Goal: Check status: Check status

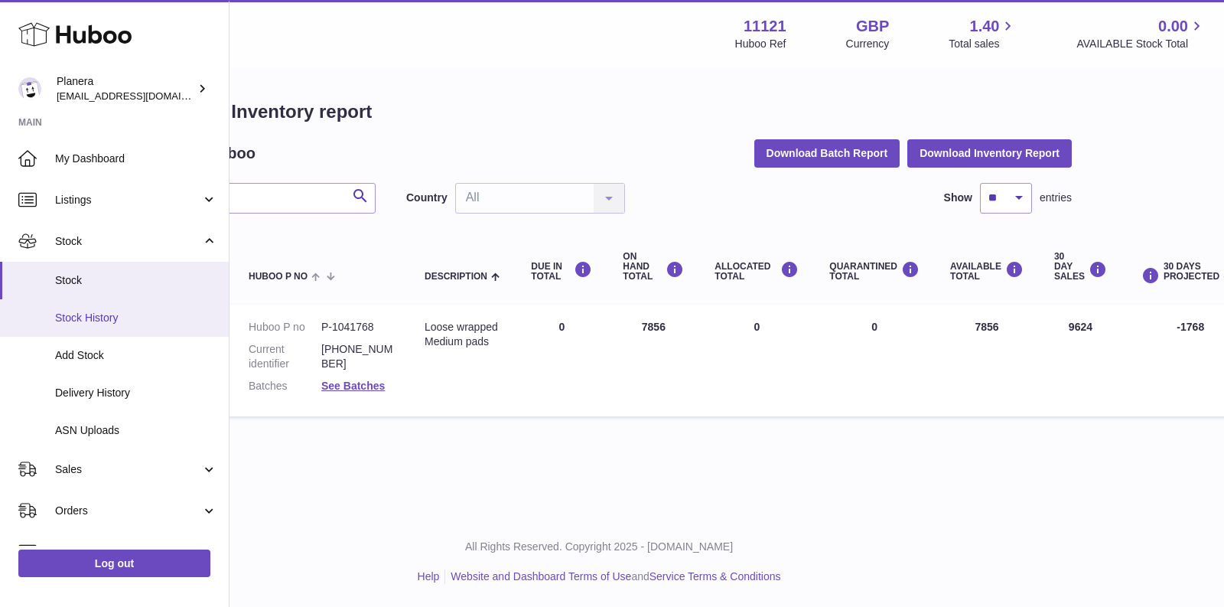
click at [137, 326] on link "Stock History" at bounding box center [114, 317] width 229 height 37
click at [87, 315] on span "Stock History" at bounding box center [136, 318] width 162 height 15
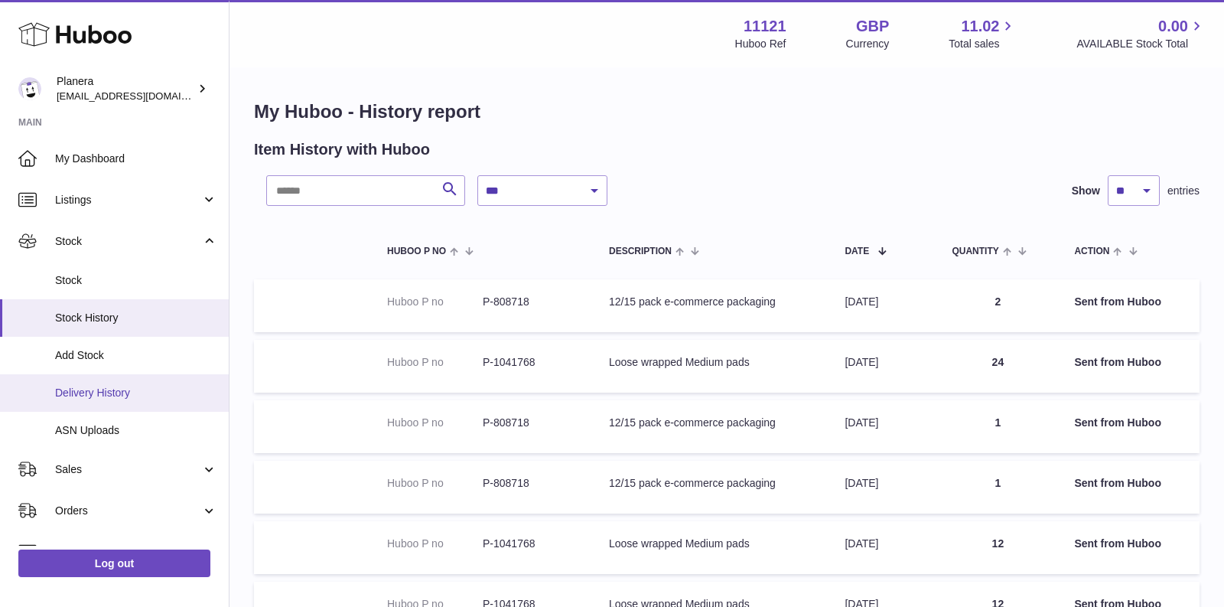
click at [96, 398] on span "Delivery History" at bounding box center [136, 393] width 162 height 15
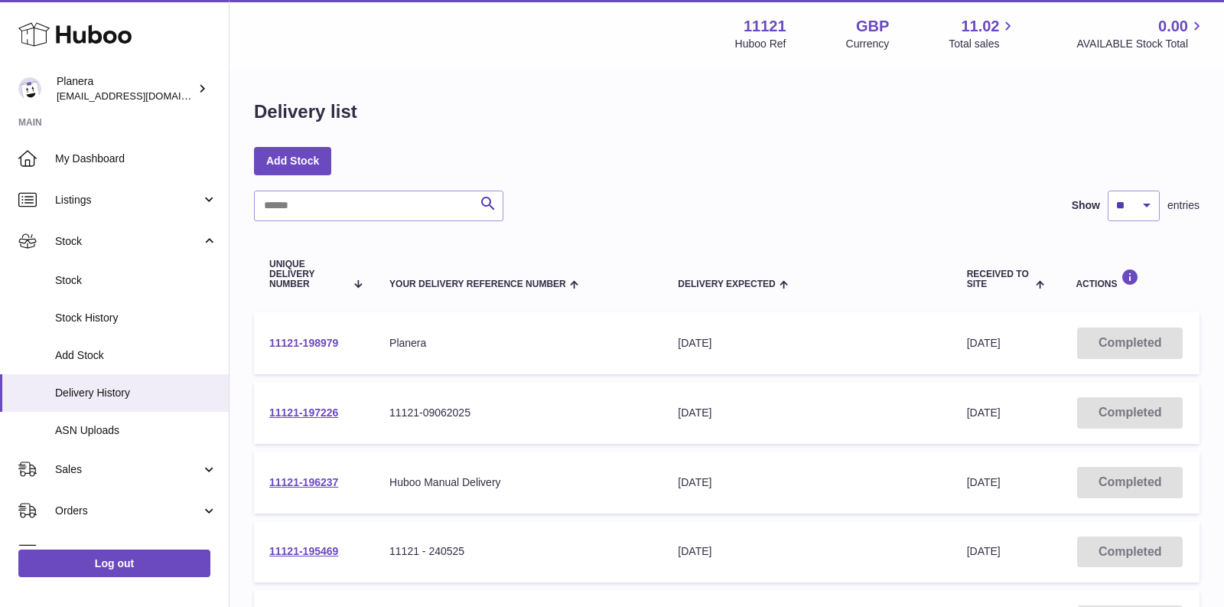
click at [302, 344] on link "11121-198979" at bounding box center [303, 343] width 69 height 12
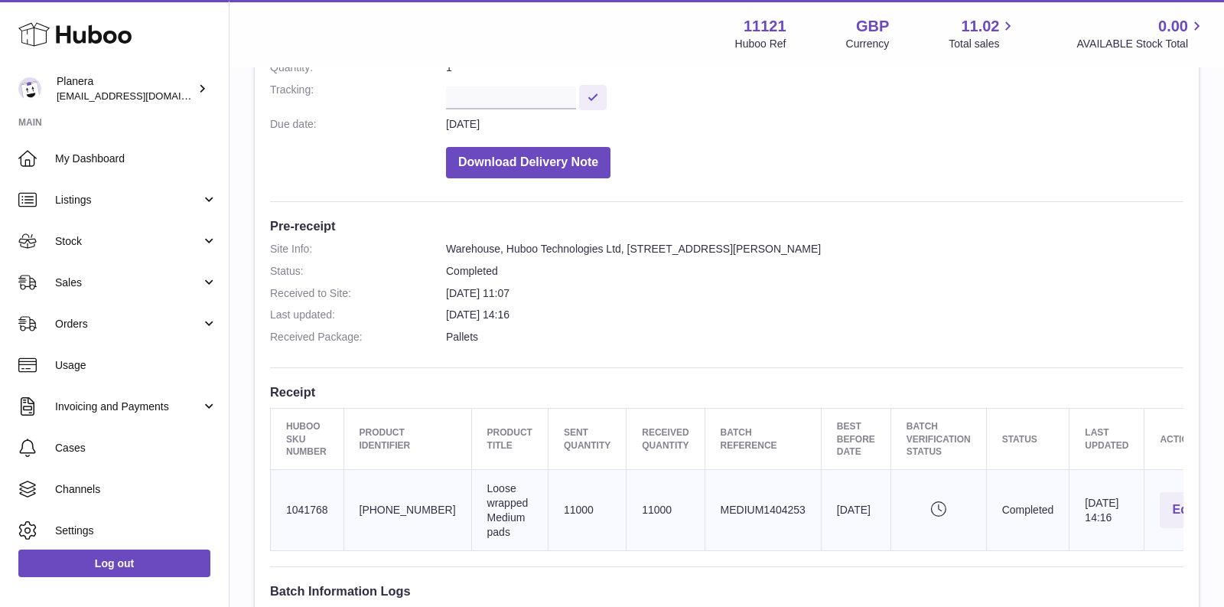
scroll to position [264, 0]
